Goal: Task Accomplishment & Management: Use online tool/utility

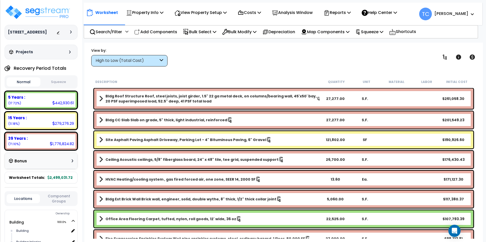
click at [57, 84] on button "Squeeze" at bounding box center [59, 82] width 34 height 9
click at [159, 60] on div "High to Low (Total Cost)" at bounding box center [129, 60] width 76 height 11
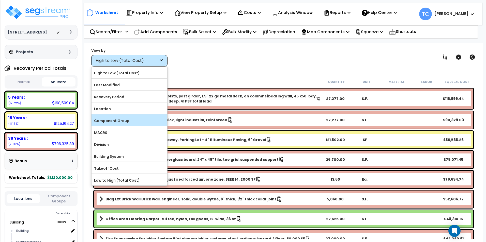
click at [136, 119] on label "Component Group" at bounding box center [129, 121] width 76 height 8
click at [0, 0] on input "Component Group" at bounding box center [0, 0] width 0 height 0
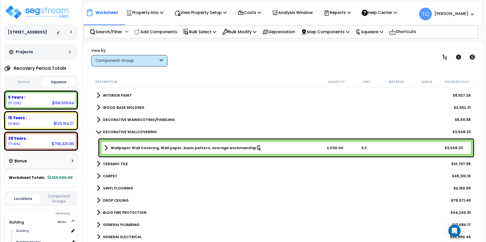
scroll to position [279, 0]
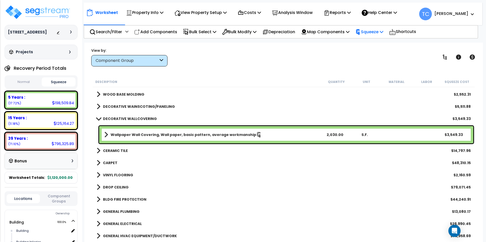
click at [379, 35] on p "Squeeze" at bounding box center [369, 31] width 28 height 7
click at [346, 13] on p "Reports" at bounding box center [336, 12] width 27 height 7
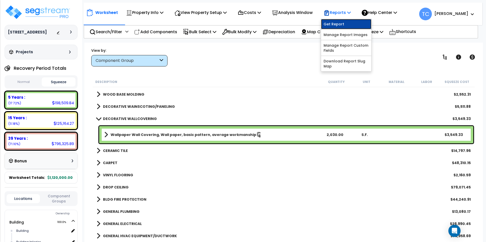
click at [344, 24] on link "Get Report" at bounding box center [346, 24] width 50 height 10
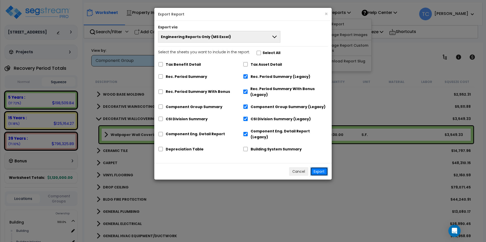
click at [321, 167] on button "Export" at bounding box center [319, 171] width 18 height 9
